Goal: Find specific page/section: Find specific page/section

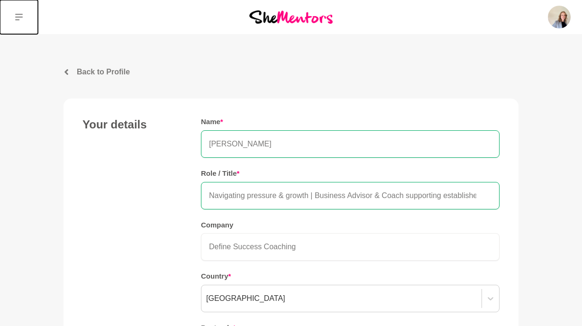
click at [17, 13] on icon at bounding box center [19, 17] width 8 height 8
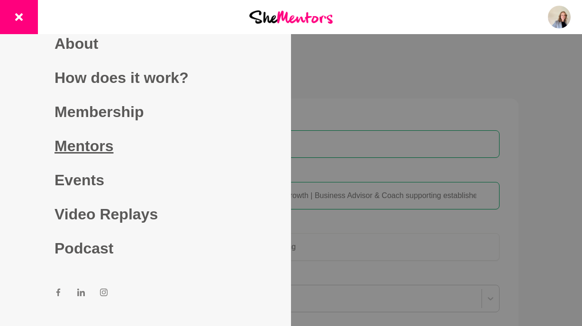
click at [84, 146] on link "Mentors" at bounding box center [146, 146] width 182 height 34
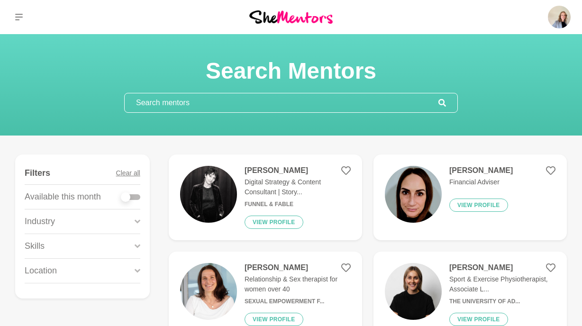
click at [201, 104] on input "text" at bounding box center [282, 102] width 314 height 19
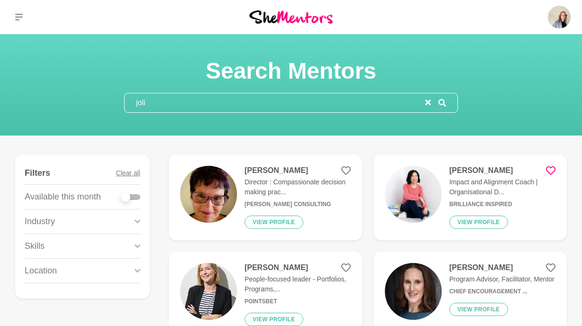
type input "joli"
click at [554, 170] on icon at bounding box center [550, 170] width 9 height 9
click at [470, 170] on h4 "[PERSON_NAME]" at bounding box center [503, 170] width 106 height 9
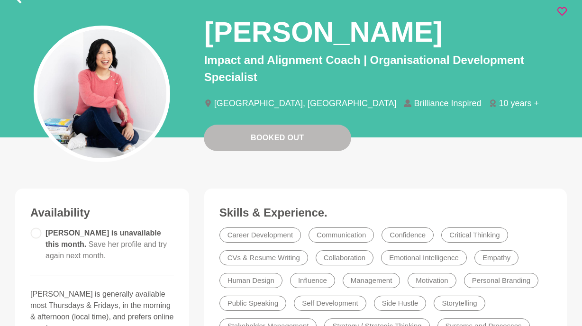
scroll to position [66, 0]
